Goal: Task Accomplishment & Management: Use online tool/utility

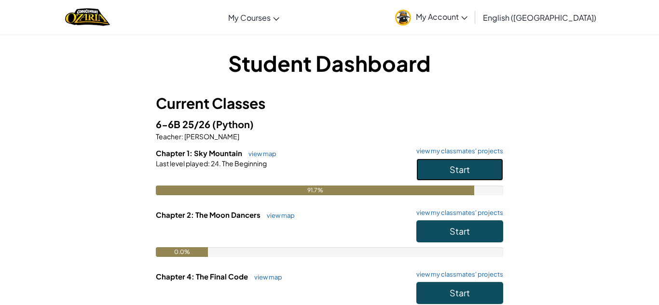
click at [442, 164] on button "Start" at bounding box center [459, 170] width 87 height 22
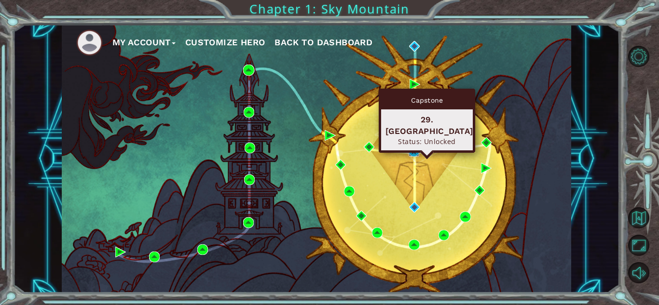
click at [412, 149] on img at bounding box center [414, 151] width 11 height 11
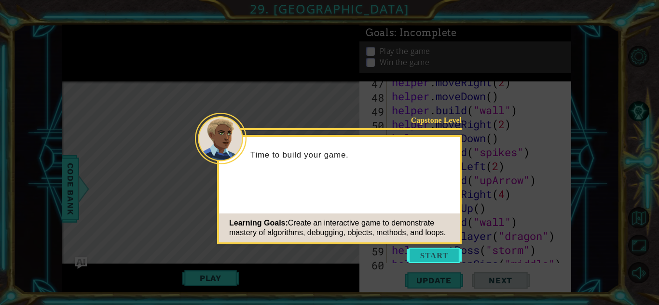
scroll to position [713, 0]
click at [435, 255] on button "Start" at bounding box center [434, 255] width 55 height 15
click at [435, 255] on icon at bounding box center [329, 152] width 659 height 305
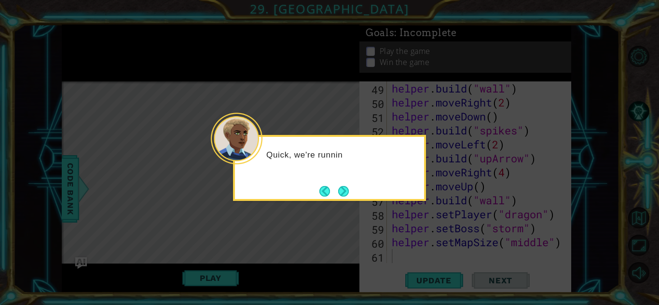
click at [339, 189] on button "Next" at bounding box center [343, 191] width 11 height 11
click at [342, 185] on footer at bounding box center [333, 191] width 29 height 14
click at [342, 186] on button "Next" at bounding box center [343, 191] width 11 height 11
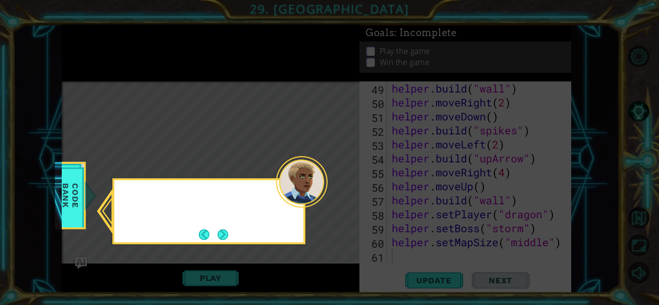
click at [342, 185] on icon at bounding box center [329, 152] width 659 height 305
click at [228, 230] on button "Next" at bounding box center [223, 235] width 11 height 11
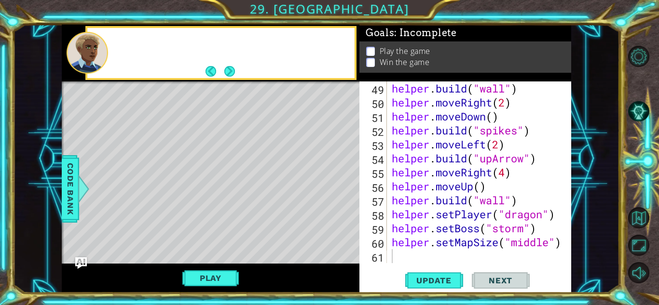
click at [228, 228] on div "Level Map" at bounding box center [285, 224] width 446 height 284
drag, startPoint x: 73, startPoint y: 199, endPoint x: 84, endPoint y: 189, distance: 14.7
click at [75, 199] on span "Code Bank" at bounding box center [70, 189] width 15 height 59
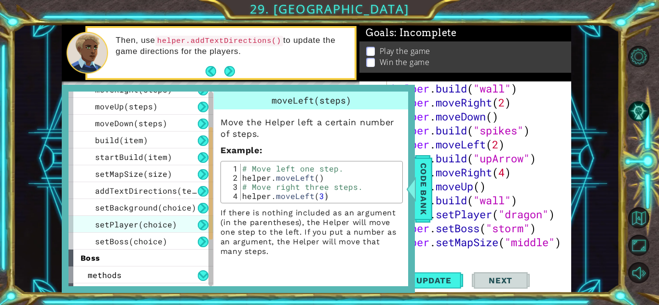
scroll to position [62, 0]
click at [146, 219] on span "setPlayer(choice)" at bounding box center [136, 224] width 82 height 10
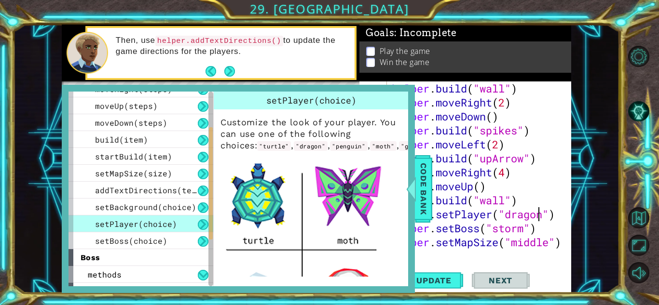
click at [540, 217] on div "helper . build ( "wall" ) helper . moveRight ( 2 ) helper . moveDown ( ) helper…" at bounding box center [482, 187] width 184 height 210
click at [544, 214] on div "helper . build ( "wall" ) helper . moveRight ( 2 ) helper . moveDown ( ) helper…" at bounding box center [482, 187] width 184 height 210
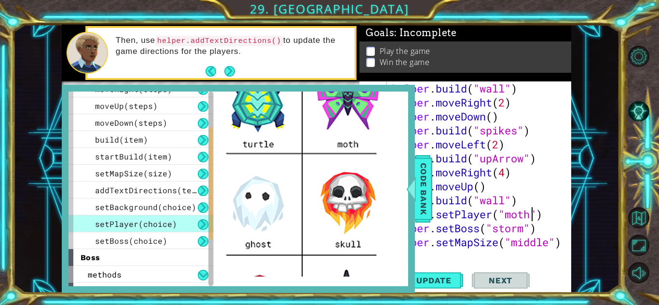
scroll to position [318, 0]
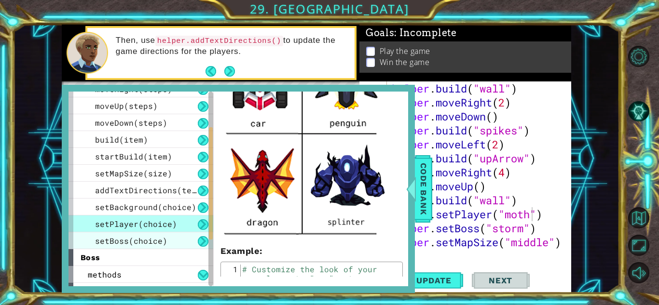
click at [143, 242] on span "setBoss(choice)" at bounding box center [131, 241] width 72 height 10
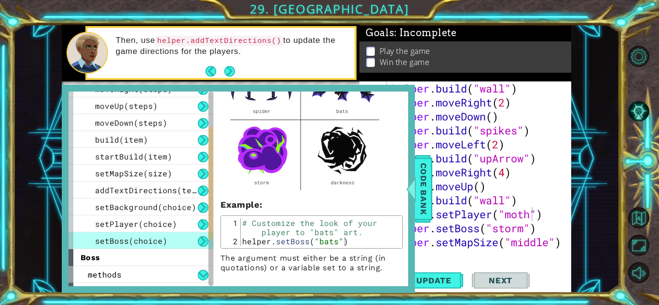
scroll to position [121, 0]
click at [418, 192] on span "Code Bank" at bounding box center [423, 189] width 15 height 59
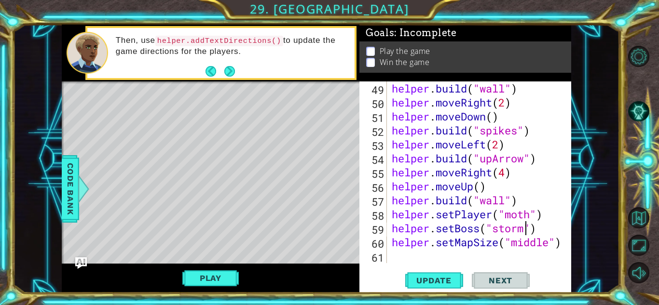
click at [525, 225] on div "helper . build ( "wall" ) helper . moveRight ( 2 ) helper . moveDown ( ) helper…" at bounding box center [482, 187] width 184 height 210
click at [547, 245] on div "helper . build ( "wall" ) helper . moveRight ( 2 ) helper . moveDown ( ) helper…" at bounding box center [482, 187] width 184 height 210
type textarea "helper.setMapSize("large")"
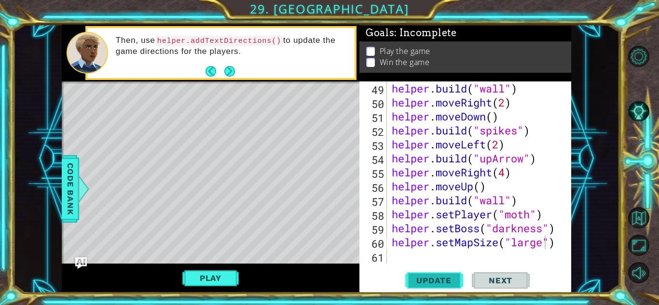
click at [445, 285] on span "Update" at bounding box center [434, 281] width 55 height 10
click at [449, 279] on span "Update" at bounding box center [434, 281] width 55 height 10
click at [450, 279] on span "Update" at bounding box center [434, 281] width 55 height 10
click at [452, 278] on span "Update" at bounding box center [434, 281] width 55 height 10
click at [454, 278] on span "Update" at bounding box center [434, 281] width 55 height 10
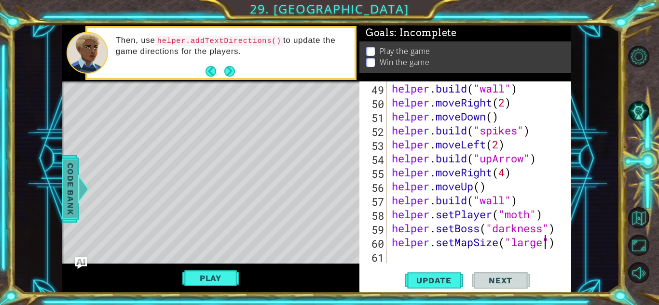
click at [81, 188] on div at bounding box center [83, 189] width 12 height 29
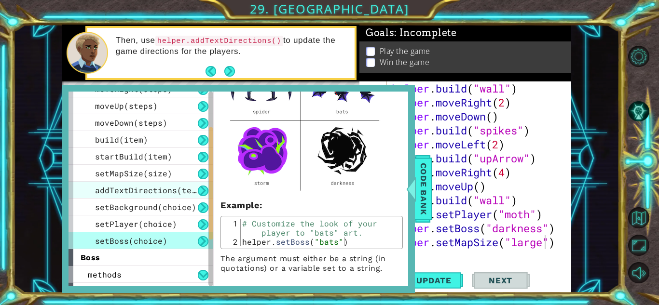
click at [150, 197] on div "addTextDirections(text)" at bounding box center [140, 190] width 145 height 17
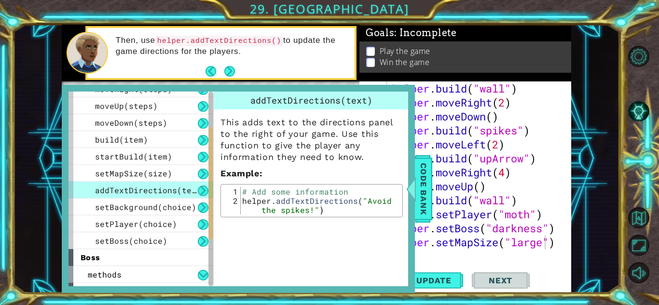
scroll to position [0, 0]
click at [151, 204] on span "setBackground(choice)" at bounding box center [145, 207] width 101 height 10
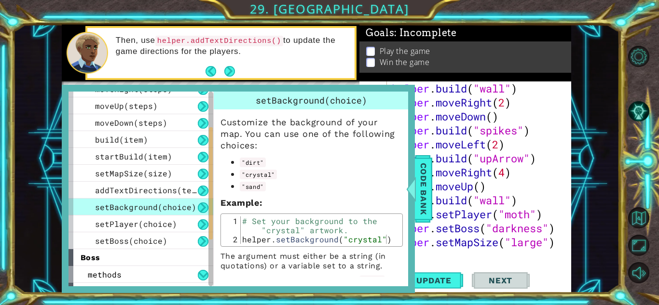
click at [421, 251] on div "helper . build ( "wall" ) helper . moveRight ( 2 ) helper . moveDown ( ) helper…" at bounding box center [482, 187] width 184 height 210
click at [422, 252] on div "helper . build ( "wall" ) helper . moveRight ( 2 ) helper . moveDown ( ) helper…" at bounding box center [482, 187] width 184 height 210
click at [423, 197] on span "Code Bank" at bounding box center [423, 189] width 15 height 59
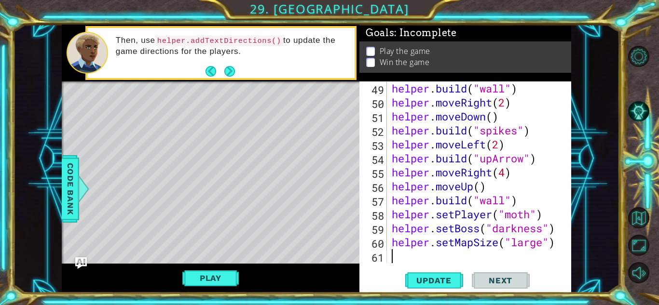
click at [410, 254] on div "helper . build ( "wall" ) helper . moveRight ( 2 ) helper . moveDown ( ) helper…" at bounding box center [482, 187] width 184 height 210
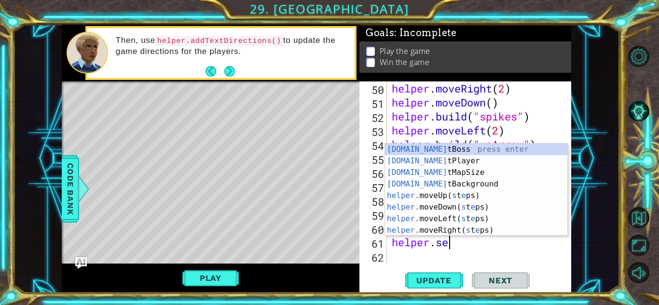
scroll to position [0, 2]
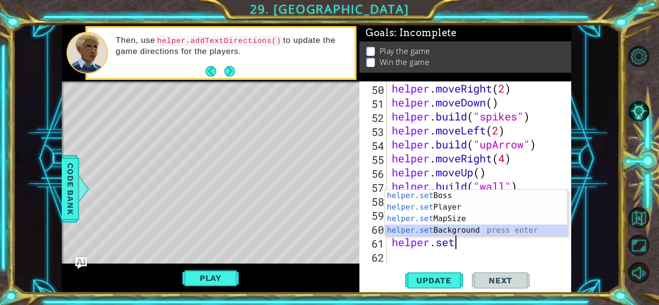
click at [410, 235] on div "helper.set Boss press enter helper.set Player press enter helper.set MapSize pr…" at bounding box center [476, 224] width 182 height 69
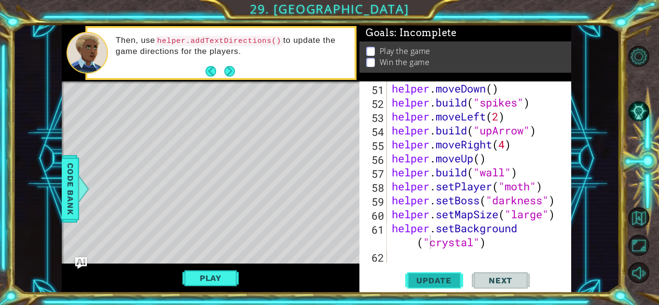
click at [420, 282] on span "Update" at bounding box center [434, 281] width 55 height 10
click at [25, 217] on div "1 ההההההההההההההההההההההההההההההההההההההההההההההההההההההההההההההההההההההההההההה…" at bounding box center [316, 159] width 606 height 269
click at [300, 282] on div "Play" at bounding box center [211, 278] width 298 height 29
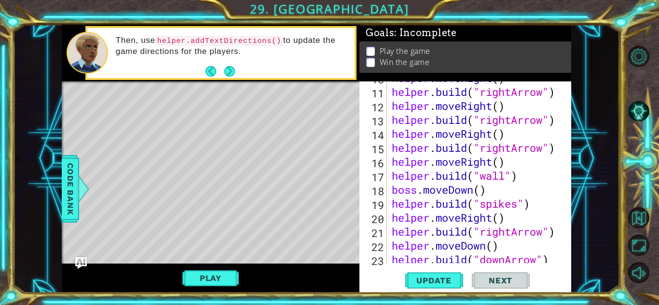
scroll to position [248, 0]
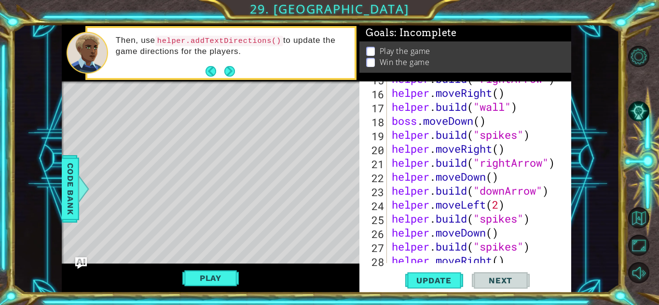
click at [515, 112] on div "helper . build ( "rightArrow" ) helper . moveRight ( ) helper . build ( "wall" …" at bounding box center [482, 177] width 184 height 210
click at [519, 107] on div "helper . build ( "rightArrow" ) helper . moveRight ( ) helper . build ( "wall" …" at bounding box center [482, 177] width 184 height 210
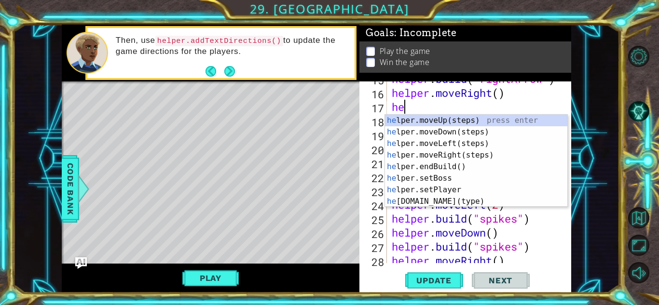
scroll to position [0, 0]
type textarea "h"
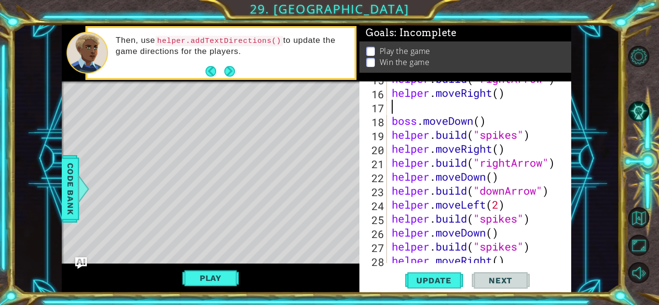
click at [173, 305] on html "1 ההההההההההההההההההההההההההההההההההההההההההההההההההההההההההההההההההההההההההההה…" at bounding box center [329, 152] width 659 height 305
click at [457, 278] on span "Update" at bounding box center [434, 281] width 55 height 10
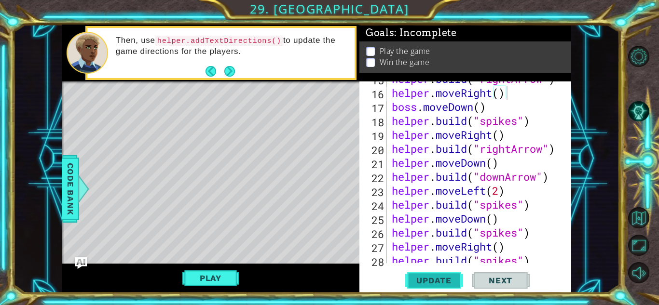
click at [425, 287] on button "Update" at bounding box center [434, 280] width 58 height 21
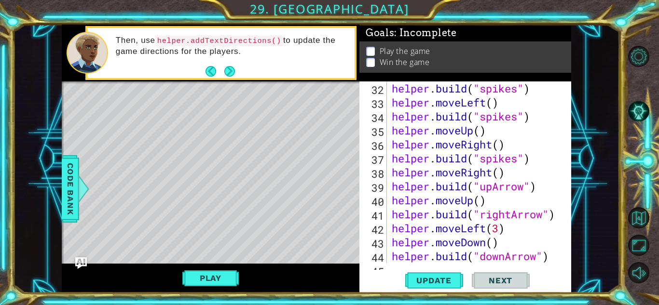
scroll to position [692, 0]
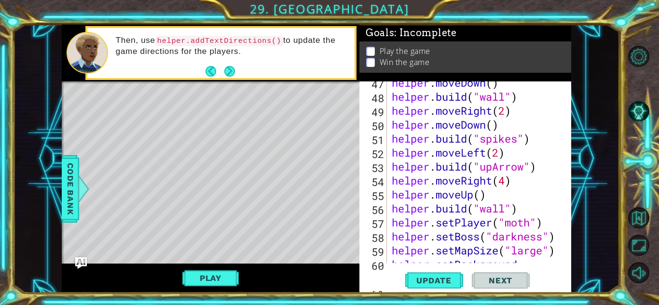
drag, startPoint x: 205, startPoint y: 281, endPoint x: 216, endPoint y: 279, distance: 10.4
click at [206, 282] on button "Play" at bounding box center [210, 278] width 56 height 18
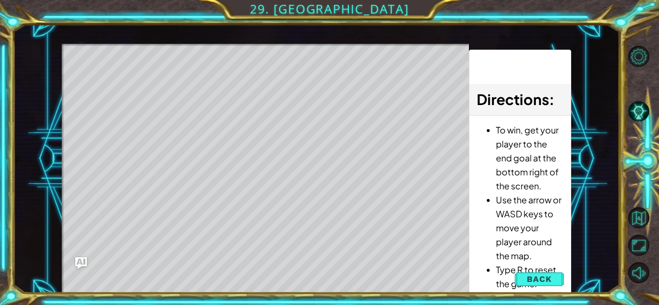
drag, startPoint x: 375, startPoint y: 225, endPoint x: 379, endPoint y: 263, distance: 38.3
click at [377, 225] on div "Level Map" at bounding box center [285, 186] width 446 height 284
click at [551, 274] on button "Back" at bounding box center [539, 279] width 49 height 19
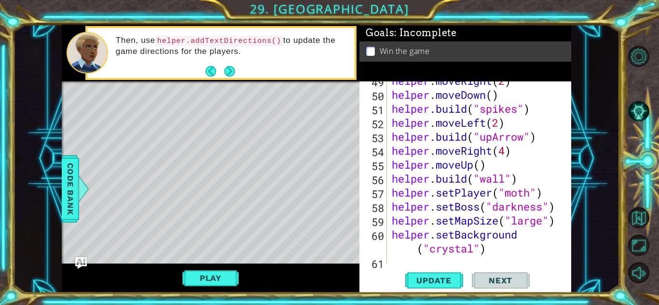
scroll to position [721, 0]
click at [519, 178] on div "helper . moveRight ( 2 ) helper . moveDown ( ) helper . build ( "spikes" ) help…" at bounding box center [482, 179] width 184 height 210
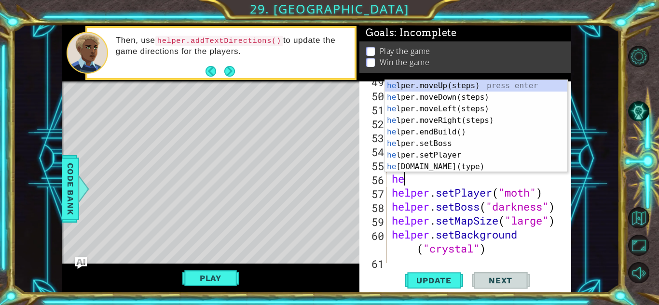
type textarea "h"
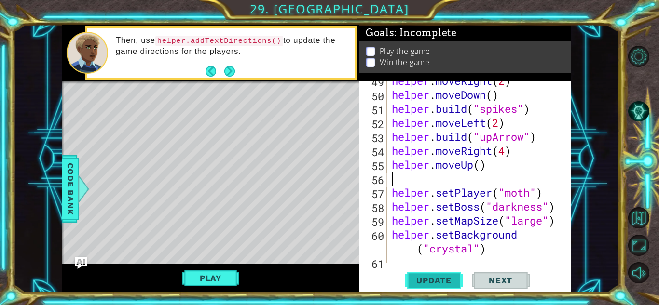
type textarea "helper.moveUp()"
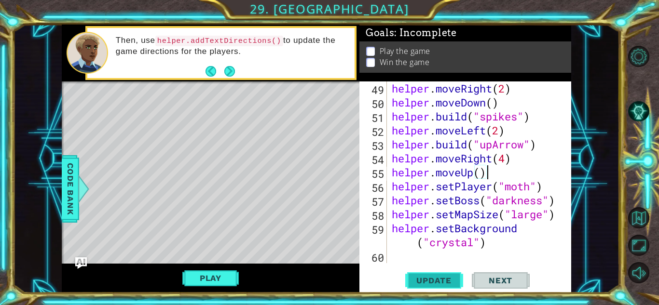
scroll to position [713, 0]
click at [436, 286] on button "Update" at bounding box center [434, 280] width 58 height 21
click at [436, 284] on span "Update" at bounding box center [434, 281] width 55 height 10
click at [437, 283] on span "Update" at bounding box center [434, 281] width 55 height 10
drag, startPoint x: 437, startPoint y: 283, endPoint x: 437, endPoint y: 251, distance: 31.8
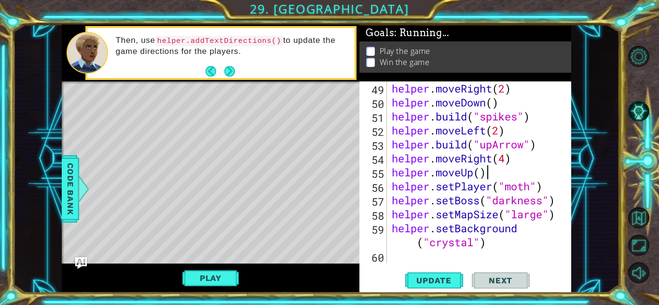
click at [437, 286] on button "Update" at bounding box center [434, 280] width 58 height 21
click at [437, 285] on span "Update" at bounding box center [434, 281] width 55 height 10
click at [438, 285] on span "Update" at bounding box center [434, 281] width 55 height 10
click at [440, 287] on button "Update" at bounding box center [434, 280] width 58 height 21
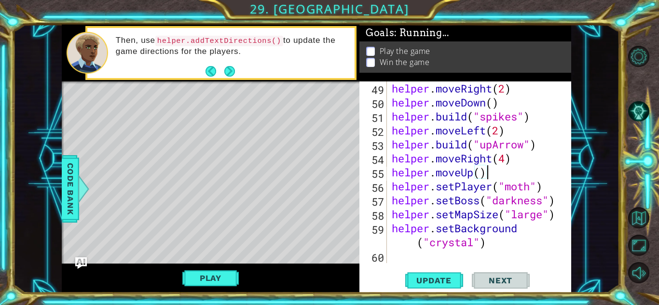
click at [435, 282] on span "Update" at bounding box center [434, 281] width 55 height 10
drag, startPoint x: 332, startPoint y: 191, endPoint x: 329, endPoint y: 223, distance: 32.4
click at [331, 242] on div "Level Map" at bounding box center [285, 224] width 446 height 284
click at [66, 161] on span "Code Bank" at bounding box center [70, 189] width 15 height 59
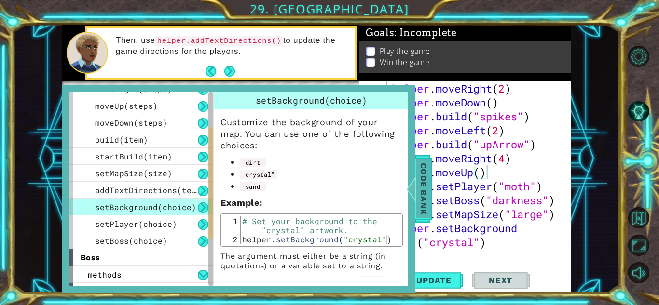
click at [421, 189] on span "Code Bank" at bounding box center [423, 189] width 15 height 59
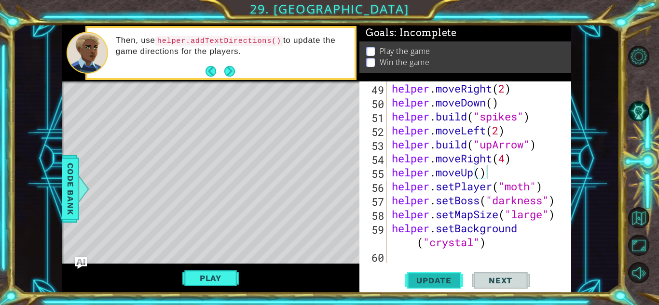
click at [430, 278] on span "Update" at bounding box center [434, 281] width 55 height 10
drag, startPoint x: 230, startPoint y: 273, endPoint x: 239, endPoint y: 270, distance: 9.9
click at [234, 273] on button "Play" at bounding box center [210, 278] width 56 height 18
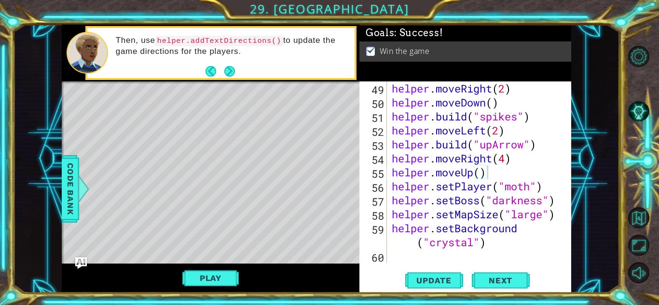
click at [292, 284] on div "Play" at bounding box center [211, 278] width 298 height 29
click at [215, 281] on button "Play" at bounding box center [210, 278] width 56 height 18
click at [207, 280] on button "Play" at bounding box center [210, 278] width 56 height 18
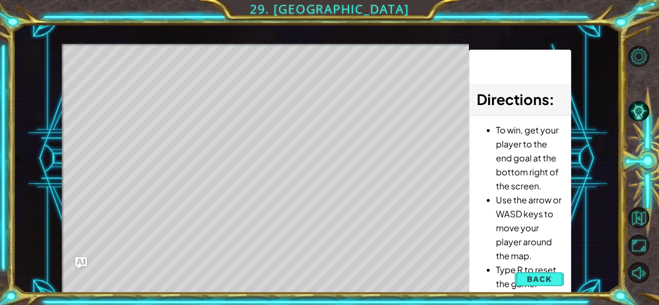
click at [411, 94] on div "Level Map" at bounding box center [285, 186] width 446 height 284
click at [521, 277] on button "Back" at bounding box center [539, 279] width 49 height 19
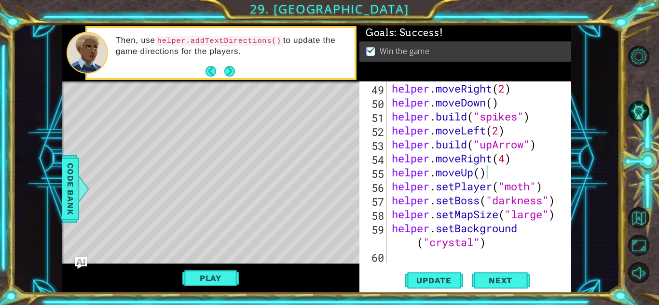
click at [395, 255] on div "helper . moveRight ( 2 ) helper . moveDown ( ) helper . build ( "spikes" ) help…" at bounding box center [482, 187] width 184 height 210
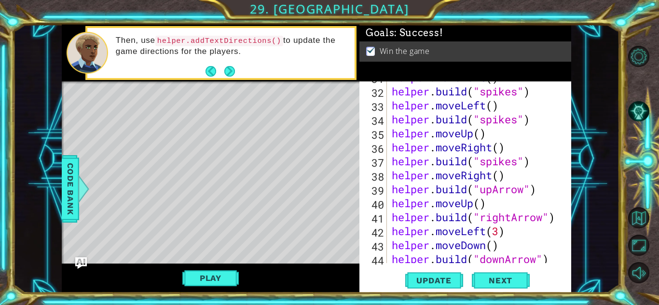
scroll to position [473, 0]
click at [526, 122] on div "helper . moveLeft ( ) helper . build ( "spikes" ) helper . moveLeft ( ) helper …" at bounding box center [482, 175] width 184 height 210
click at [531, 122] on div "helper . moveLeft ( ) helper . build ( "spikes" ) helper . moveLeft ( ) helper …" at bounding box center [482, 175] width 184 height 210
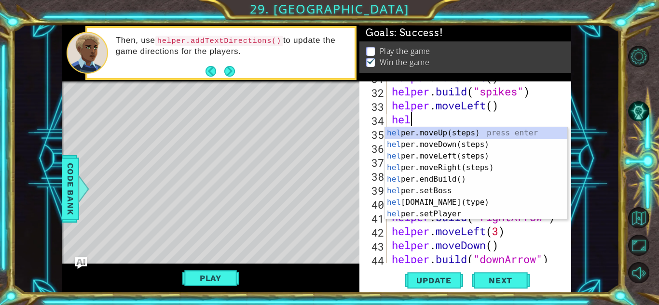
type textarea "h"
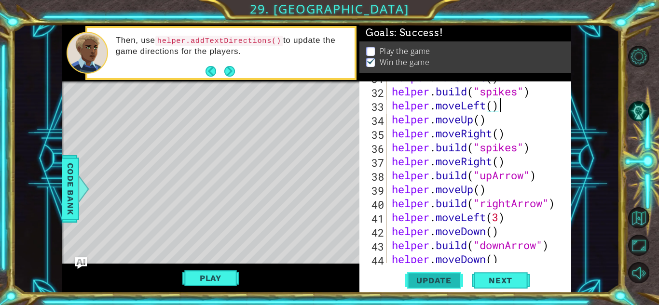
click at [435, 279] on span "Update" at bounding box center [434, 281] width 55 height 10
click at [436, 279] on span "Update" at bounding box center [434, 281] width 55 height 10
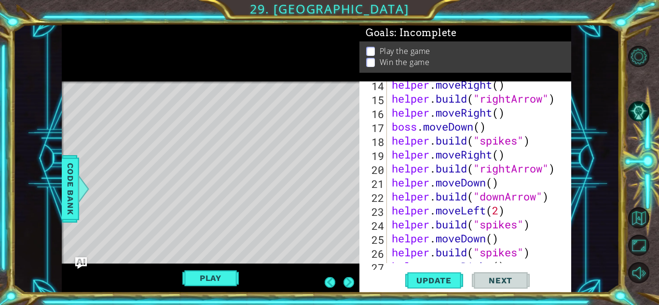
scroll to position [228, 0]
click at [528, 144] on div "helper . moveRight ( ) helper . build ( "rightArrow" ) helper . moveRight ( ) b…" at bounding box center [482, 183] width 184 height 210
click at [532, 147] on div "helper . moveRight ( ) helper . build ( "rightArrow" ) helper . moveRight ( ) b…" at bounding box center [482, 183] width 184 height 210
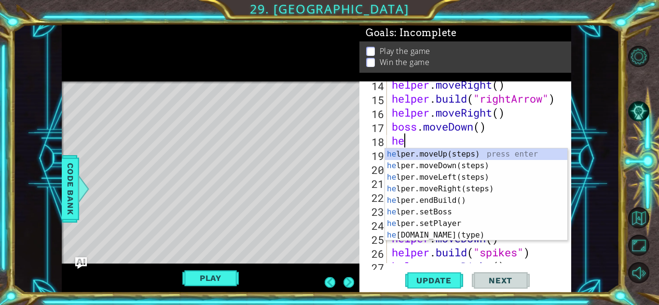
type textarea "h"
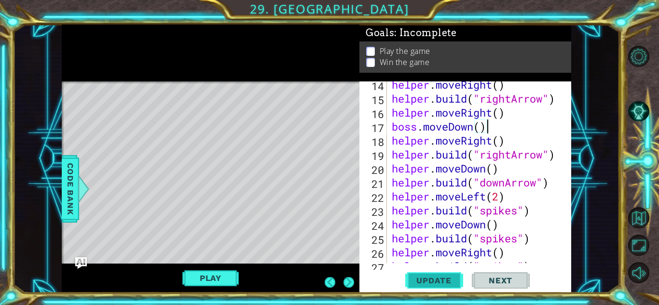
click at [425, 286] on button "Update" at bounding box center [434, 280] width 58 height 21
click at [427, 273] on button "Update" at bounding box center [434, 280] width 58 height 21
click at [423, 274] on button "Update" at bounding box center [434, 280] width 58 height 21
click at [429, 273] on button "Update" at bounding box center [434, 280] width 58 height 21
click at [428, 282] on span "Update" at bounding box center [434, 281] width 55 height 10
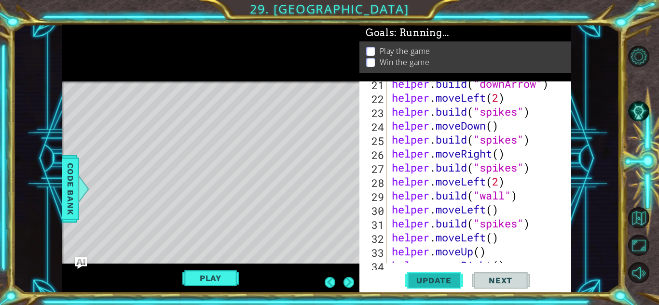
scroll to position [327, 0]
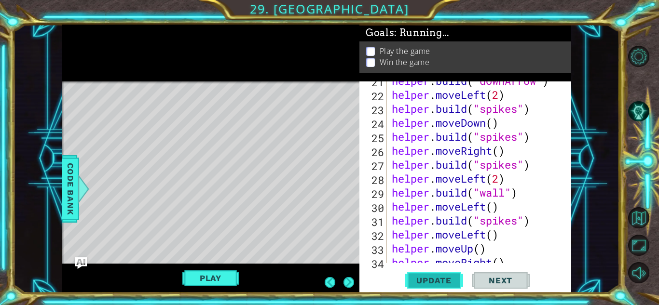
click at [437, 280] on span "Update" at bounding box center [434, 281] width 55 height 10
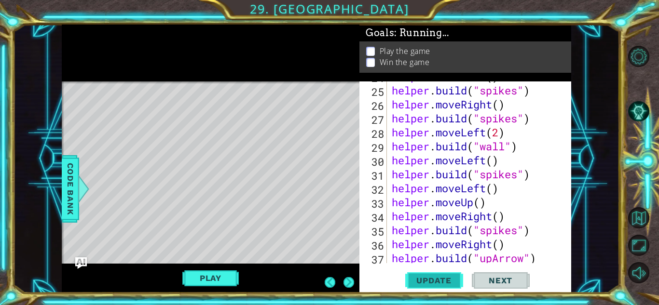
scroll to position [376, 0]
click at [446, 289] on button "Update" at bounding box center [434, 280] width 58 height 21
click at [440, 282] on span "Update" at bounding box center [434, 281] width 55 height 10
click at [212, 280] on button "Play" at bounding box center [210, 278] width 56 height 18
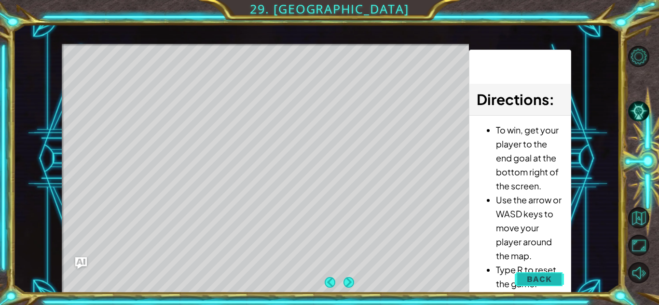
click at [526, 275] on button "Back" at bounding box center [539, 279] width 49 height 19
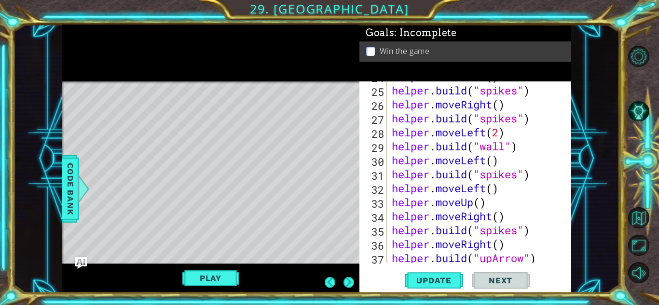
click at [530, 96] on div "helper . moveDown ( ) helper . build ( "spikes" ) helper . moveRight ( ) helper…" at bounding box center [482, 174] width 184 height 210
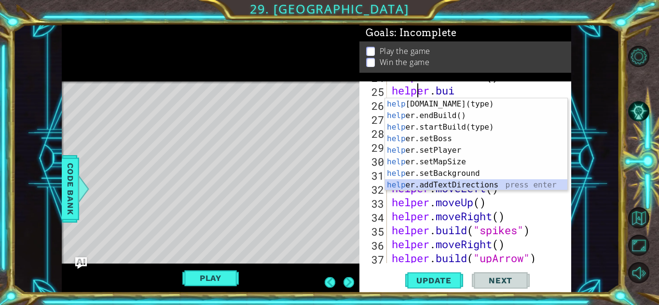
scroll to position [58, 0]
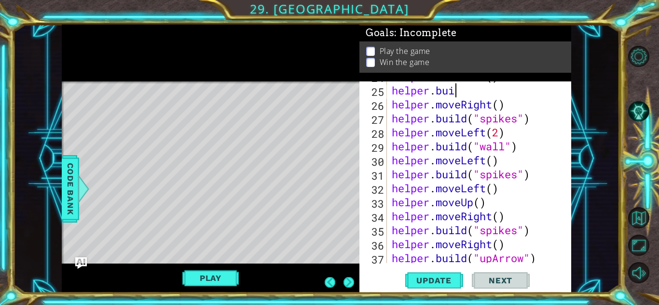
click at [462, 92] on div "helper . moveDown ( ) helper . [PERSON_NAME] helper . moveRight ( ) helper . bu…" at bounding box center [482, 174] width 184 height 210
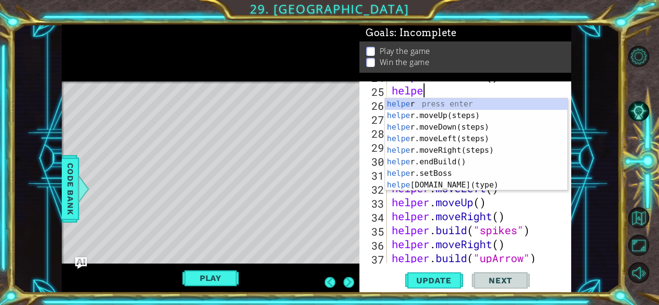
scroll to position [0, 0]
type textarea "h"
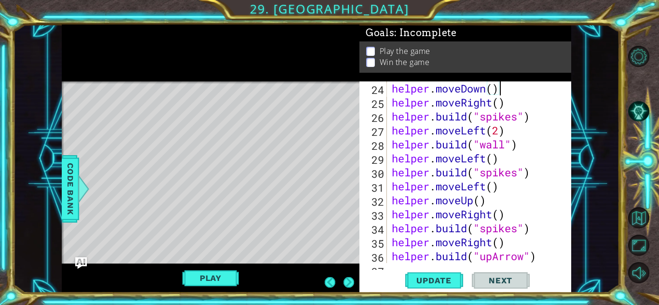
scroll to position [364, 0]
click at [437, 282] on span "Update" at bounding box center [434, 281] width 55 height 10
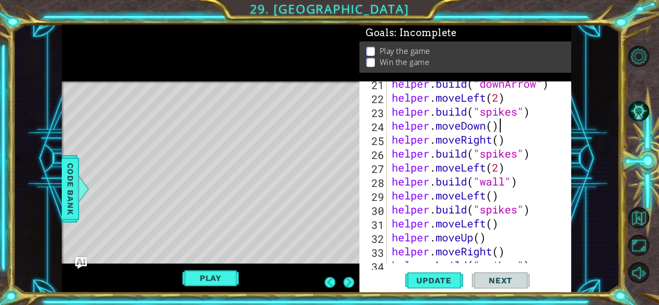
scroll to position [327, 0]
click at [532, 113] on div "helper . build ( "downArrow" ) helper . moveLeft ( 2 ) helper . build ( "spikes…" at bounding box center [482, 182] width 184 height 210
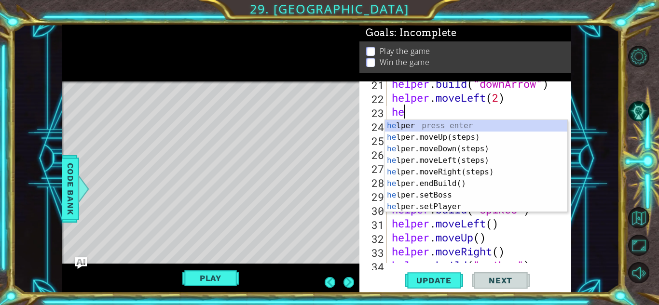
type textarea "h"
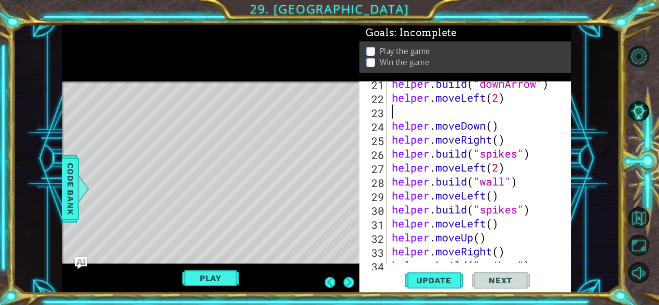
type textarea "helper.moveLeft(2)"
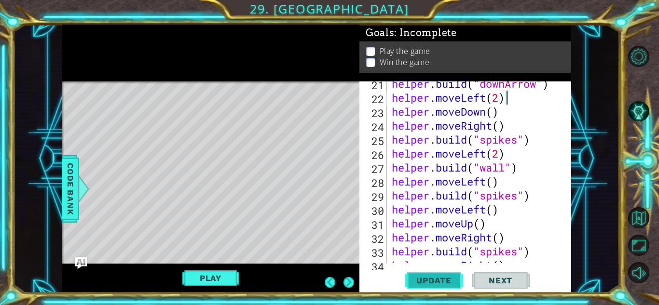
click at [438, 277] on span "Update" at bounding box center [434, 281] width 55 height 10
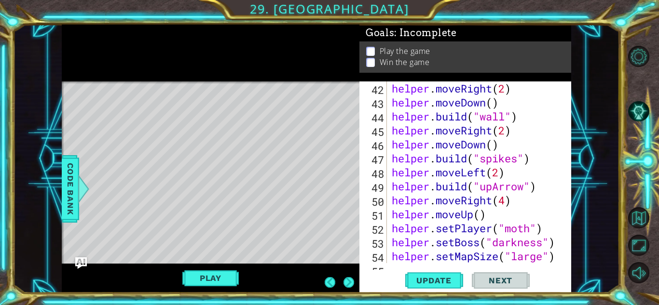
scroll to position [657, 0]
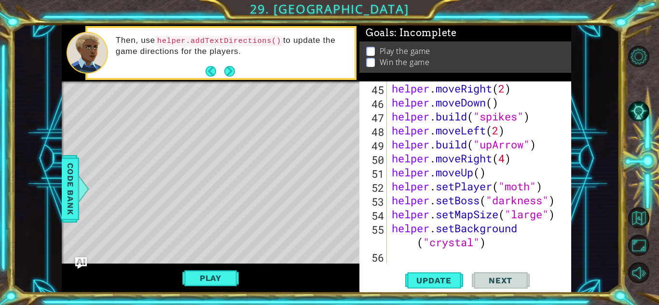
click at [405, 255] on div "helper . moveRight ( 2 ) helper . moveDown ( ) helper . build ( "spikes" ) help…" at bounding box center [482, 187] width 184 height 210
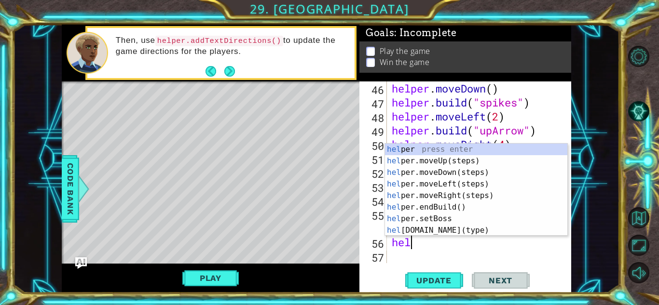
scroll to position [671, 0]
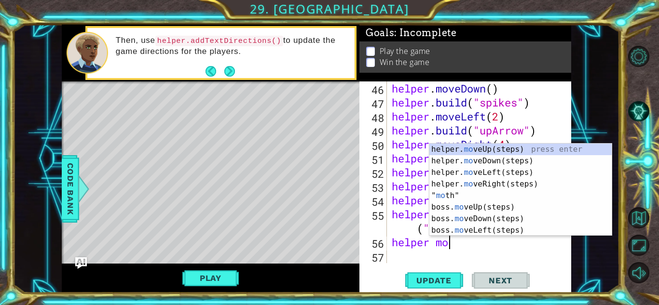
type textarea "helper mo"
click at [487, 145] on div "helper. mo veUp(steps) press enter helper. mo veDown(steps) press enter helper.…" at bounding box center [520, 202] width 182 height 116
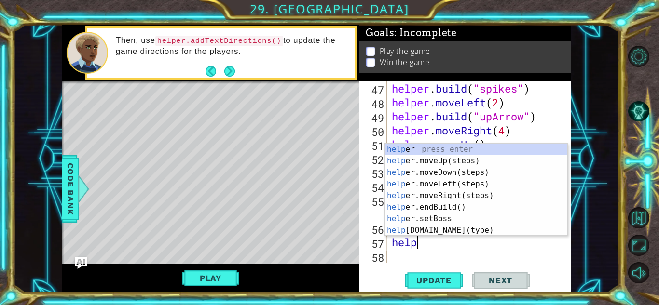
scroll to position [0, 1]
click at [444, 226] on div "helper press enter helper .moveUp(steps) press enter helper .moveDown(steps) pr…" at bounding box center [476, 202] width 182 height 116
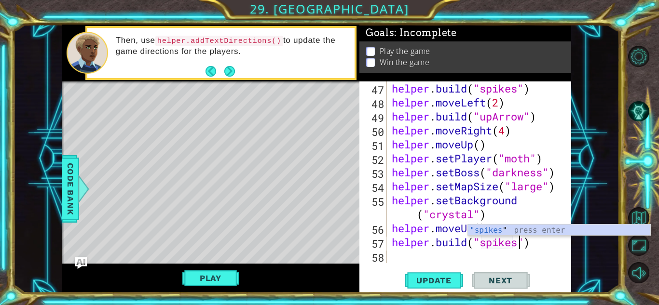
scroll to position [0, 6]
click at [455, 278] on span "Update" at bounding box center [434, 281] width 55 height 10
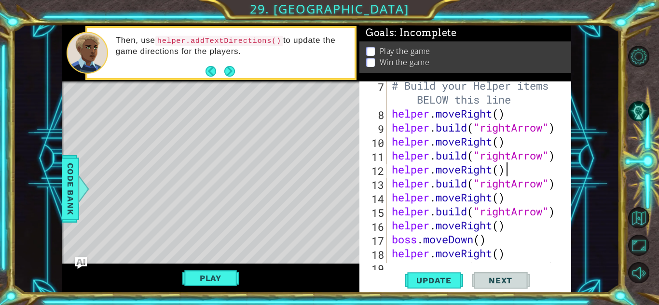
click at [557, 165] on div "# Build your Helper items BELOW this line helper . moveRight ( ) helper . build…" at bounding box center [482, 191] width 184 height 224
click at [554, 157] on div "# Build your Helper items BELOW this line helper . moveRight ( ) helper . build…" at bounding box center [482, 191] width 184 height 224
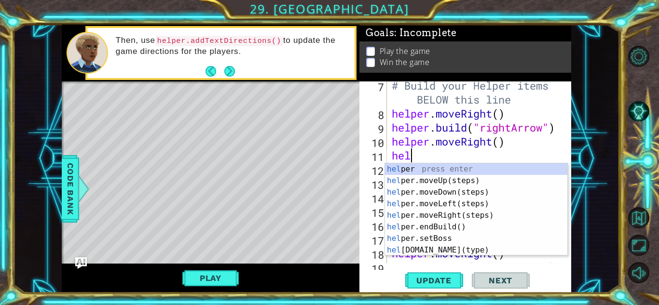
scroll to position [0, 0]
type textarea "h"
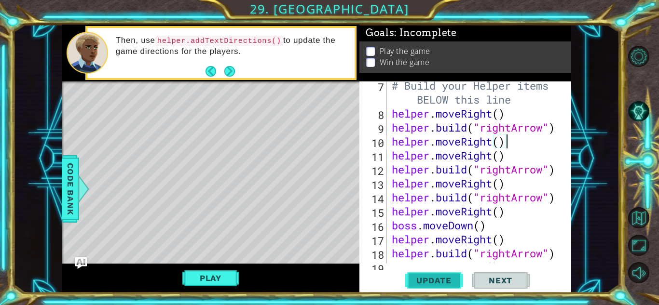
click at [440, 283] on span "Update" at bounding box center [434, 281] width 55 height 10
click at [403, 263] on div "helper.moveRight() 7 8 9 10 11 12 13 14 15 16 17 18 19 20 # Build your Helper i…" at bounding box center [465, 187] width 212 height 211
click at [400, 261] on div "# Build your Helper items BELOW this line helper . moveRight ( ) helper . build…" at bounding box center [482, 191] width 184 height 224
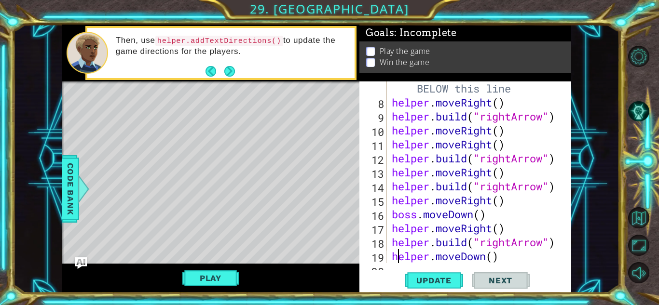
type textarea "helper.moveDown()"
click at [401, 264] on div "helper.moveDown() 7 8 9 10 11 12 13 14 15 16 17 18 19 20 21 # Build your Helper…" at bounding box center [465, 187] width 212 height 211
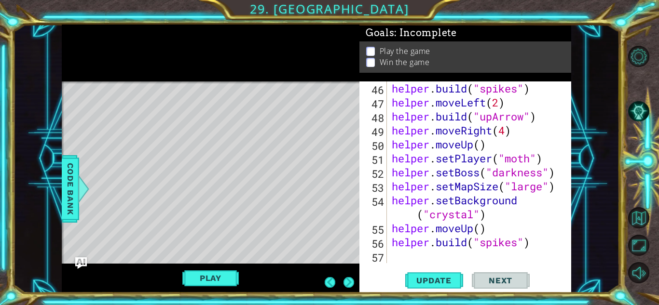
scroll to position [671, 0]
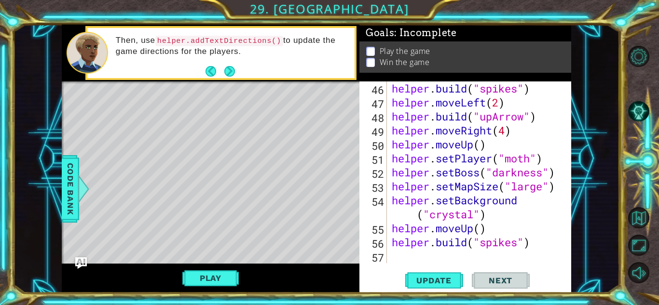
click at [409, 262] on div "helper . build ( "spikes" ) helper . moveLeft ( 2 ) helper . build ( "upArrow" …" at bounding box center [482, 187] width 184 height 210
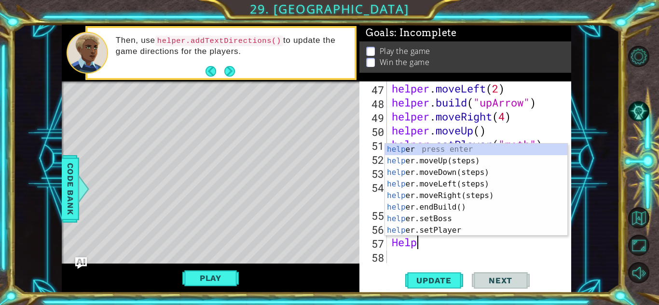
scroll to position [0, 1]
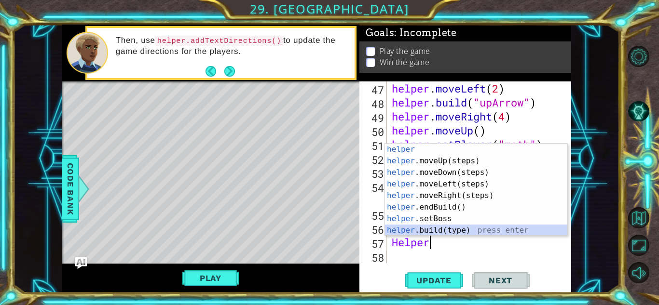
drag, startPoint x: 441, startPoint y: 232, endPoint x: 470, endPoint y: 285, distance: 60.0
click at [470, 285] on body "1 ההההההההההההההההההההההההההההההההההההההההההההההההההההההההההההההההההההההההההההה…" at bounding box center [329, 152] width 659 height 305
click at [470, 285] on div "Update Next" at bounding box center [467, 280] width 212 height 21
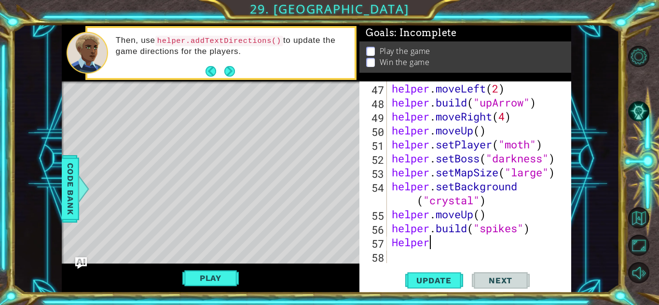
click at [470, 285] on div "Update Next" at bounding box center [467, 280] width 212 height 21
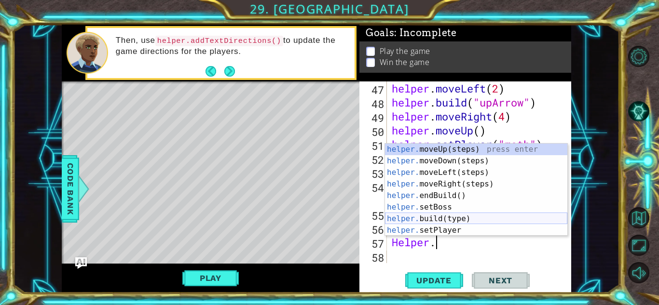
click at [446, 214] on div "helper. moveUp(steps) press enter helper. moveDown(steps) press enter helper. m…" at bounding box center [476, 202] width 182 height 116
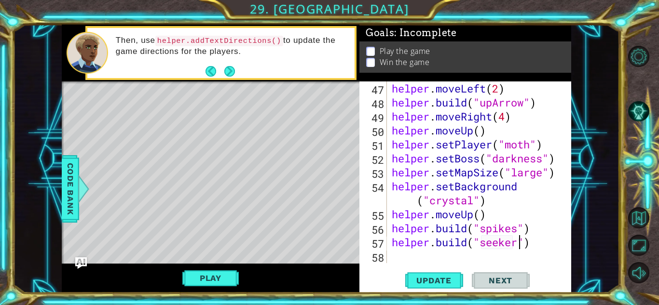
scroll to position [0, 6]
type textarea "[DOMAIN_NAME]("seeker")"
click at [441, 279] on span "Update" at bounding box center [434, 281] width 55 height 10
click at [433, 281] on span "Update" at bounding box center [434, 281] width 55 height 10
click at [420, 283] on span "Update" at bounding box center [434, 281] width 55 height 10
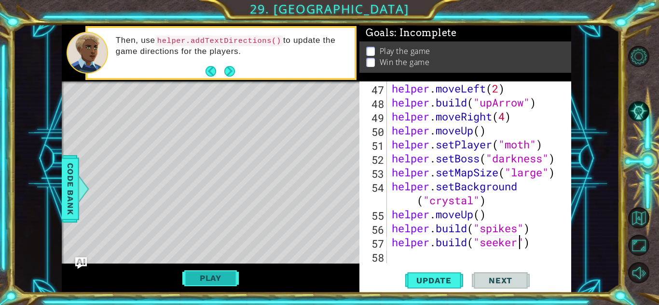
click at [211, 279] on button "Play" at bounding box center [210, 278] width 56 height 18
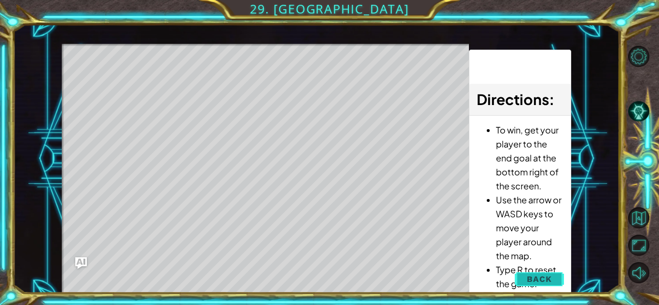
click at [533, 285] on button "Back" at bounding box center [539, 279] width 49 height 19
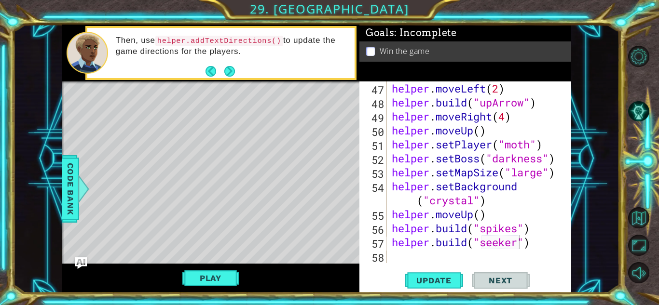
click at [0, 0] on span "..." at bounding box center [0, 0] width 0 height 0
click at [408, 252] on div "helper . moveLeft ( 2 ) helper . build ( "upArrow" ) helper . moveRight ( 4 ) h…" at bounding box center [482, 187] width 184 height 210
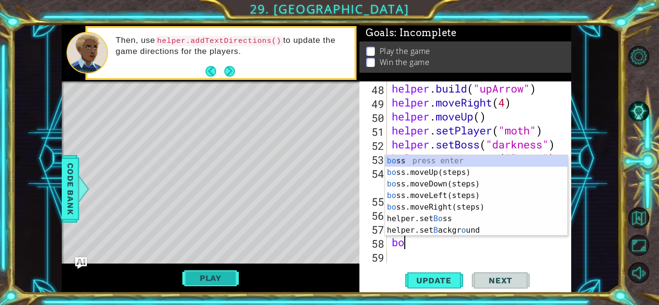
type textarea "b"
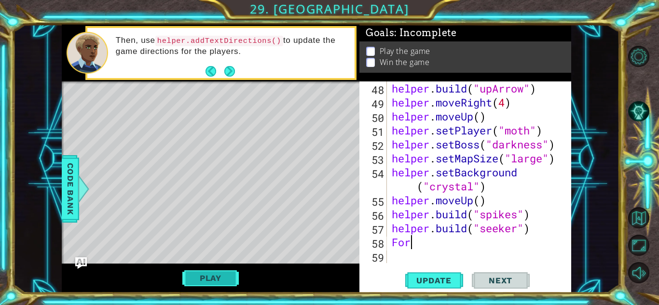
type textarea "F"
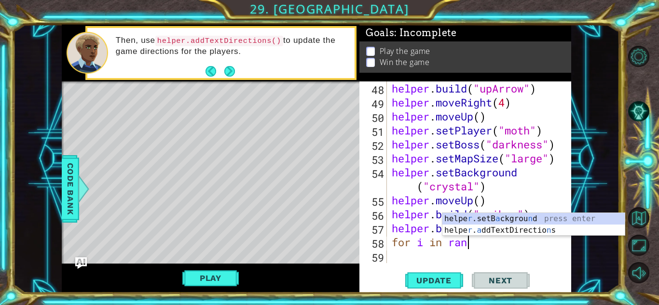
scroll to position [0, 3]
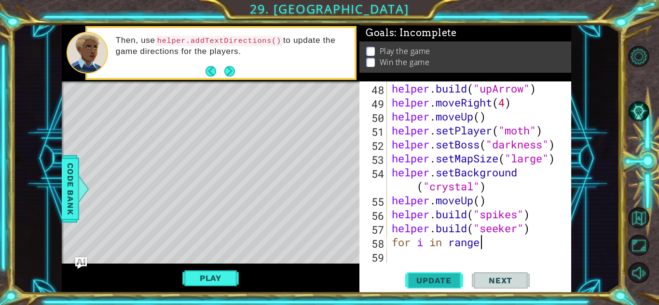
click at [445, 281] on span "Update" at bounding box center [434, 281] width 55 height 10
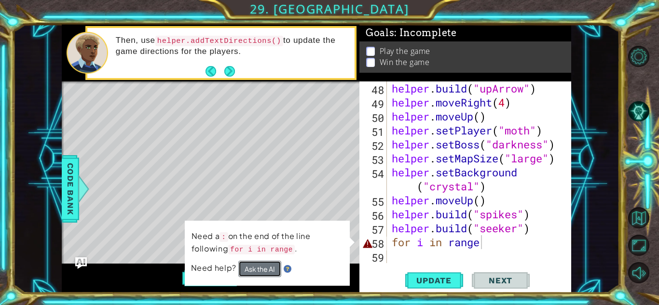
click at [261, 270] on button "Ask the AI" at bounding box center [259, 269] width 43 height 16
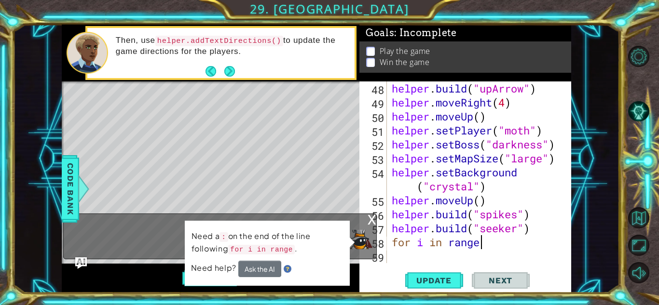
click at [342, 197] on div "Level Map" at bounding box center [285, 224] width 446 height 284
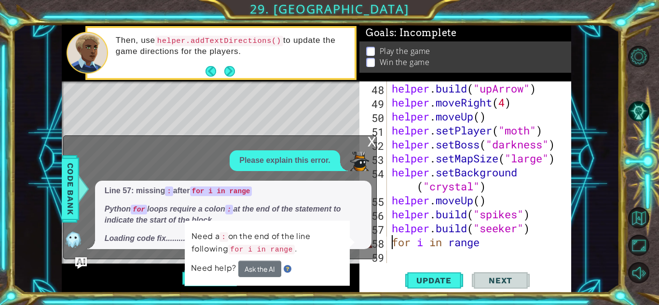
click at [395, 246] on div "helper . build ( "upArrow" ) helper . moveRight ( 4 ) helper . moveUp ( ) helpe…" at bounding box center [482, 187] width 184 height 210
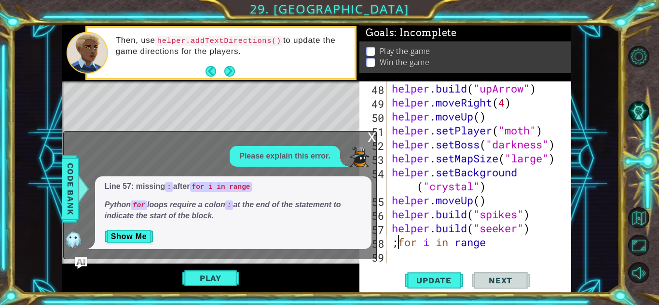
scroll to position [0, 0]
click at [439, 275] on button "Update" at bounding box center [434, 280] width 58 height 21
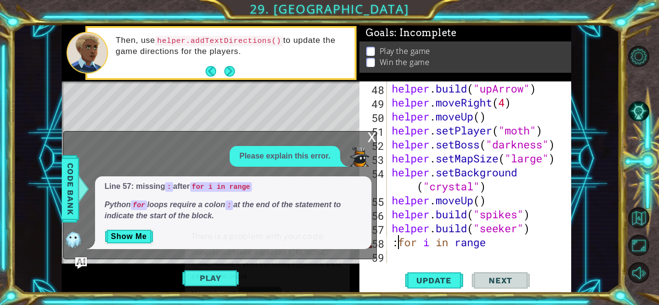
click at [368, 141] on div "x" at bounding box center [372, 137] width 9 height 10
click at [365, 141] on div "52" at bounding box center [374, 146] width 26 height 14
click at [367, 139] on div "52" at bounding box center [374, 146] width 26 height 14
click at [366, 138] on div "51" at bounding box center [374, 132] width 26 height 14
click at [364, 142] on div "52" at bounding box center [374, 146] width 26 height 14
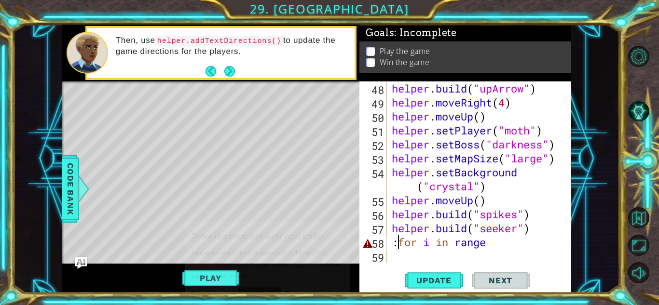
click at [372, 126] on div "51" at bounding box center [374, 132] width 26 height 14
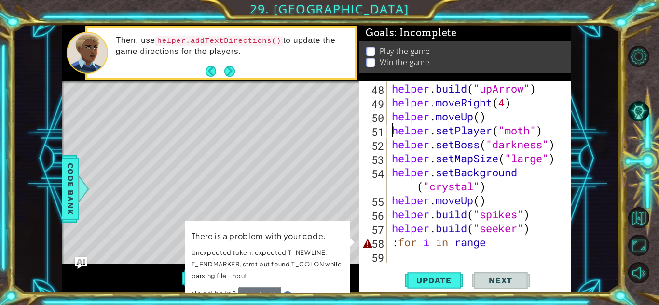
click at [517, 244] on div "helper . build ( "upArrow" ) helper . moveRight ( 4 ) helper . moveUp ( ) helpe…" at bounding box center [482, 187] width 184 height 210
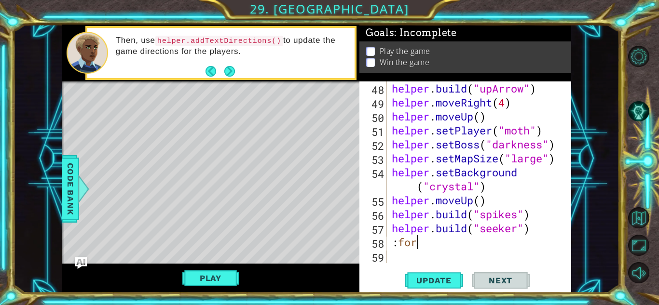
type textarea ":"
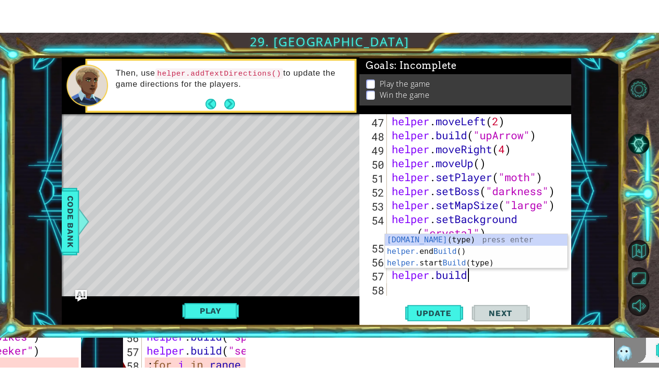
scroll to position [685, 0]
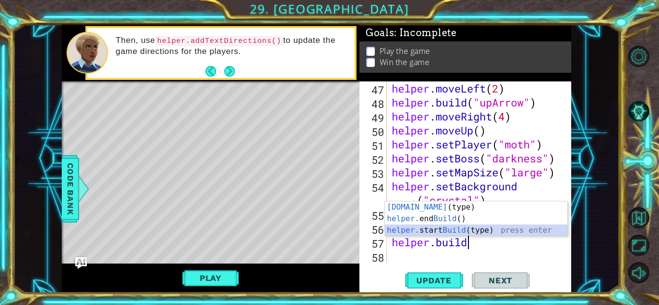
click at [455, 228] on div "[DOMAIN_NAME] (type) press enter helper. end Build () press enter helper. start…" at bounding box center [476, 231] width 182 height 58
type textarea "helper.startBuild("wall")"
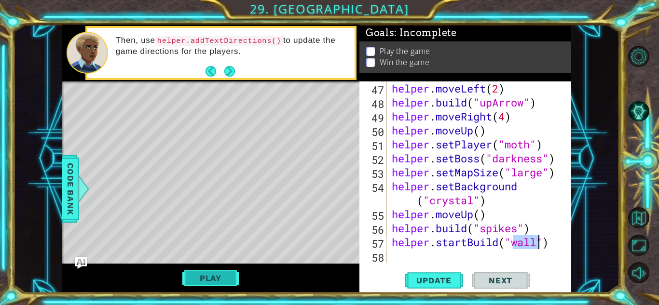
click at [213, 282] on button "Play" at bounding box center [210, 278] width 56 height 18
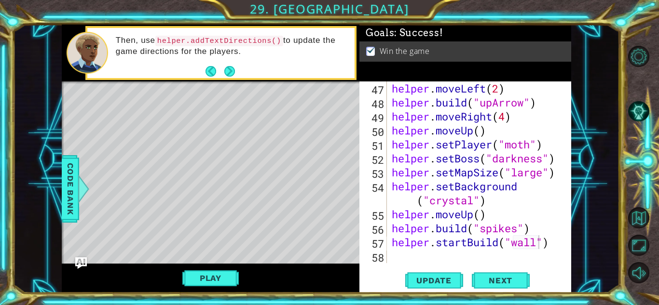
click at [202, 286] on button "Play" at bounding box center [210, 278] width 56 height 18
click at [207, 279] on div "helper methods moveLeft(steps) moveRight(steps) moveUp(steps) moveDown(steps) b…" at bounding box center [316, 159] width 509 height 269
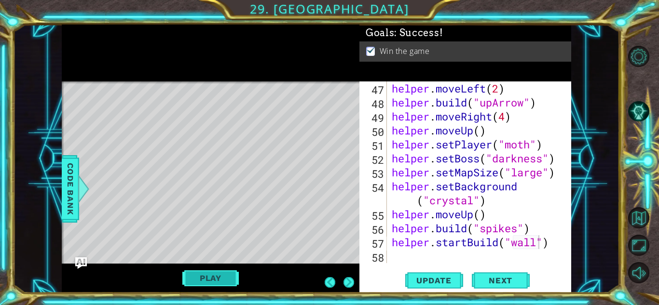
click at [216, 274] on button "Play" at bounding box center [210, 278] width 56 height 18
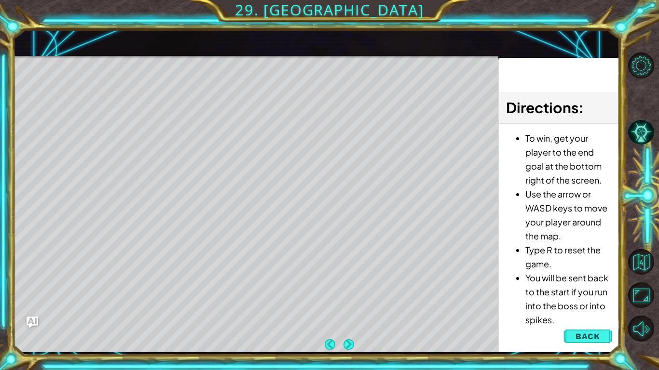
click at [454, 97] on div "Level Map" at bounding box center [236, 198] width 446 height 284
click at [583, 305] on span "Back" at bounding box center [587, 337] width 25 height 10
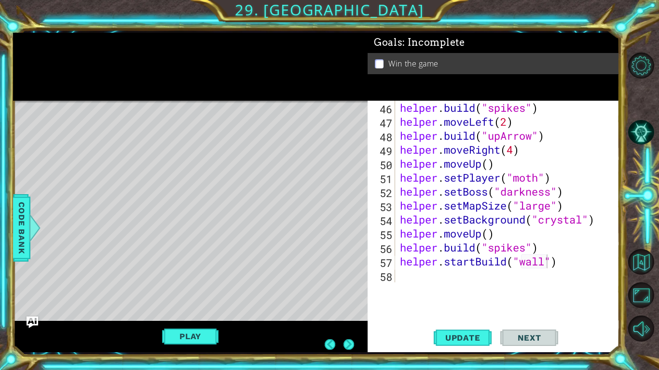
click at [589, 305] on div "Update Next" at bounding box center [496, 338] width 252 height 25
